Goal: Check status: Check status

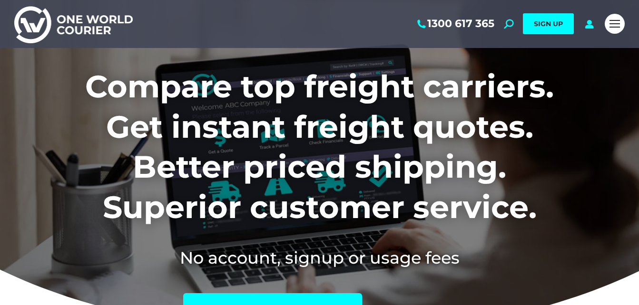
click at [613, 22] on div "Mobile menu icon" at bounding box center [614, 24] width 10 height 8
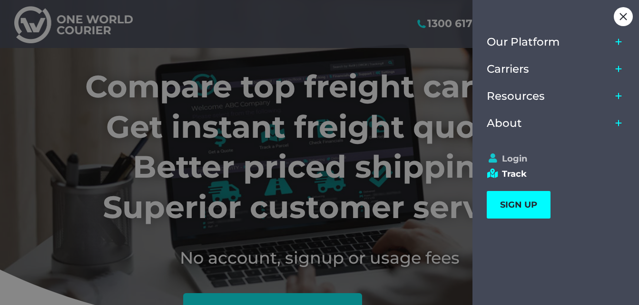
click at [507, 158] on link "Login" at bounding box center [550, 159] width 129 height 10
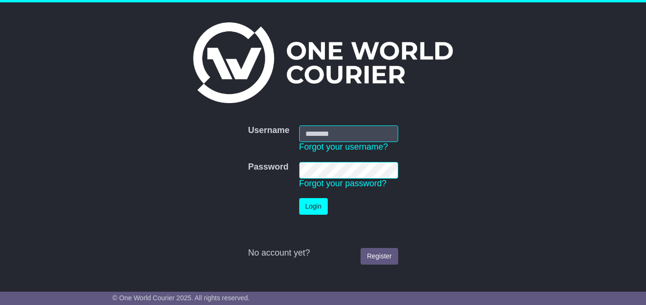
type input "**********"
click at [312, 208] on button "Login" at bounding box center [313, 206] width 29 height 17
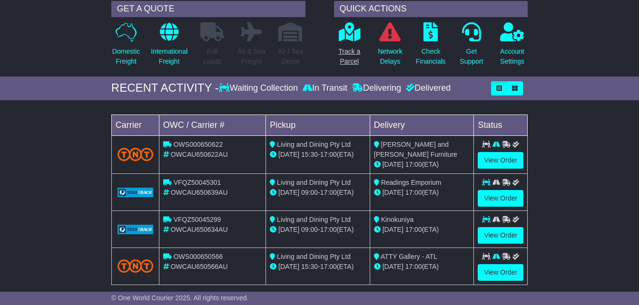
scroll to position [95, 0]
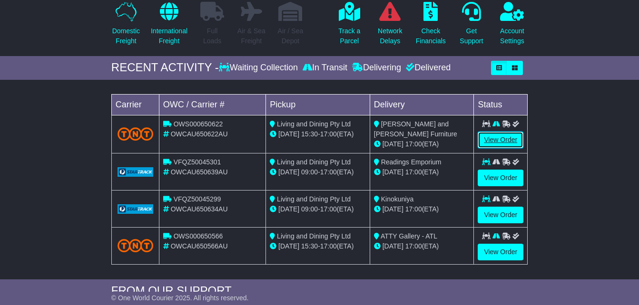
click at [493, 148] on link "View Order" at bounding box center [500, 140] width 46 height 17
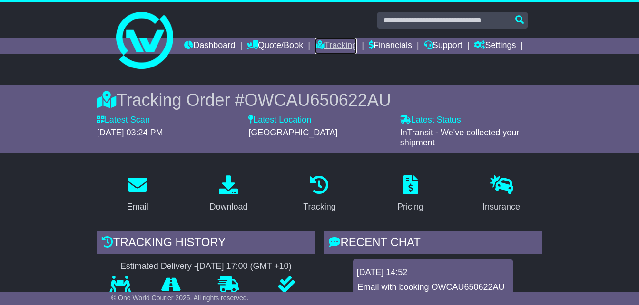
click at [357, 44] on link "Tracking" at bounding box center [336, 46] width 42 height 16
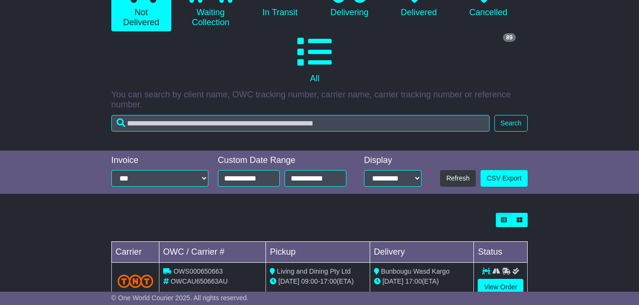
scroll to position [143, 0]
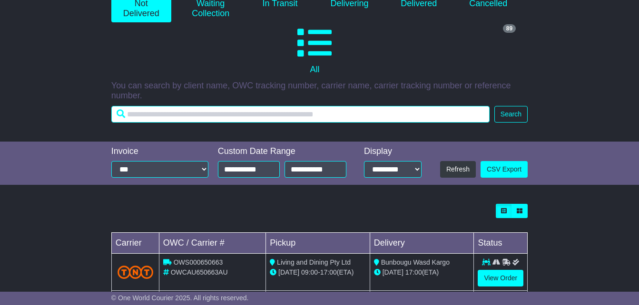
click at [228, 123] on input "text" at bounding box center [300, 114] width 378 height 17
type input "**********"
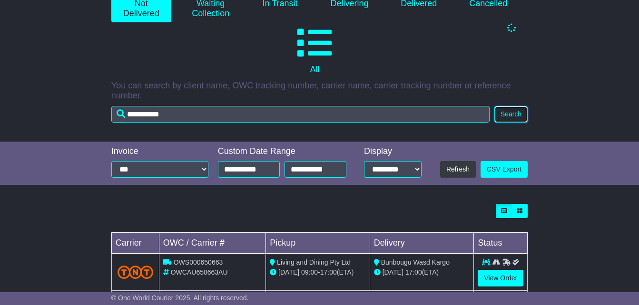
click at [511, 123] on button "Search" at bounding box center [510, 114] width 33 height 17
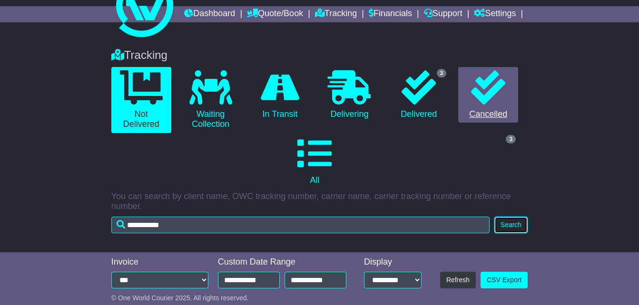
scroll to position [25, 0]
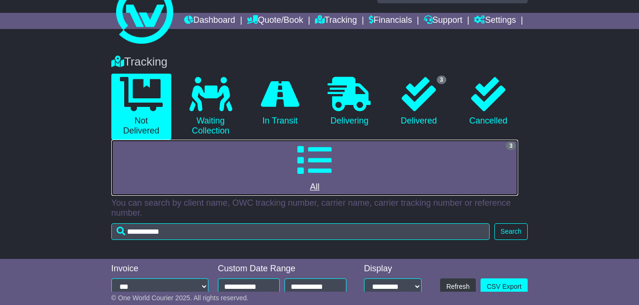
drag, startPoint x: 327, startPoint y: 174, endPoint x: 380, endPoint y: 169, distance: 54.0
click at [328, 174] on icon at bounding box center [314, 160] width 34 height 34
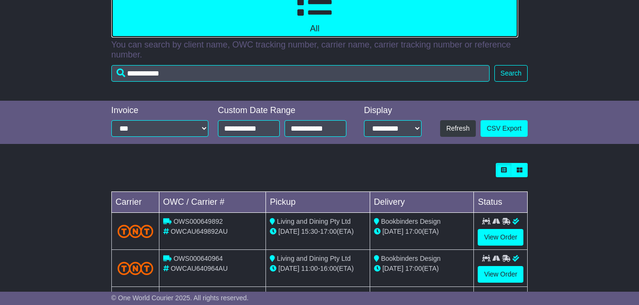
scroll to position [252, 0]
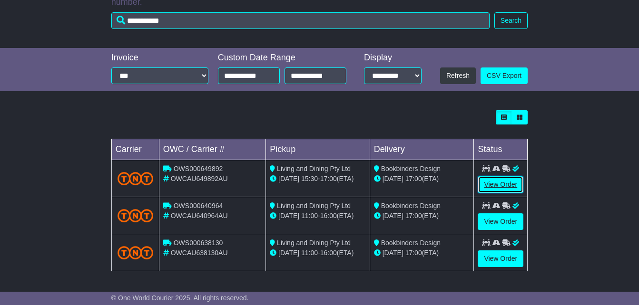
click at [509, 182] on link "View Order" at bounding box center [500, 184] width 46 height 17
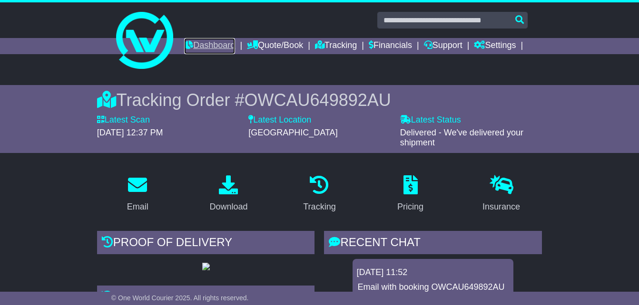
click at [235, 41] on link "Dashboard" at bounding box center [209, 46] width 51 height 16
